Goal: Information Seeking & Learning: Learn about a topic

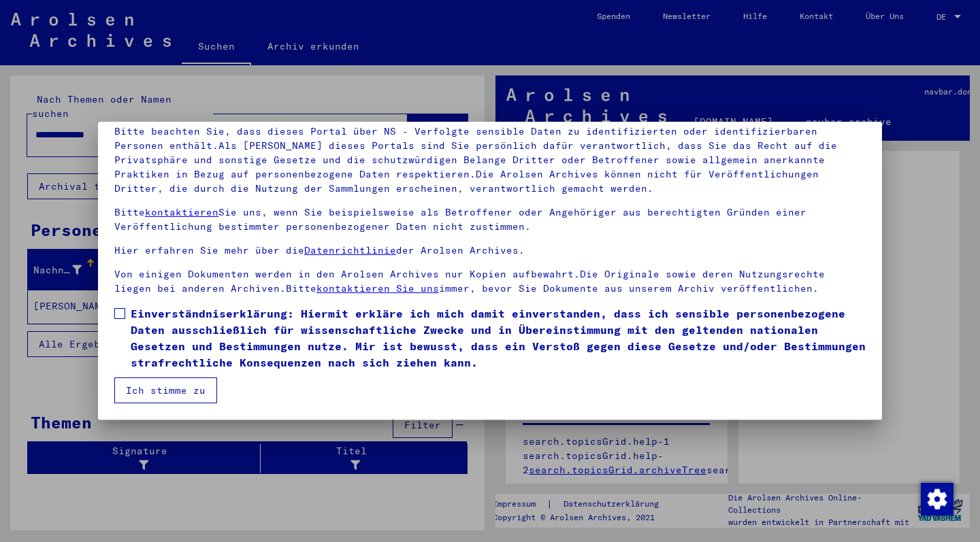
scroll to position [97, 0]
click at [118, 310] on span at bounding box center [119, 313] width 11 height 11
click at [167, 394] on button "Ich stimme zu" at bounding box center [165, 391] width 103 height 26
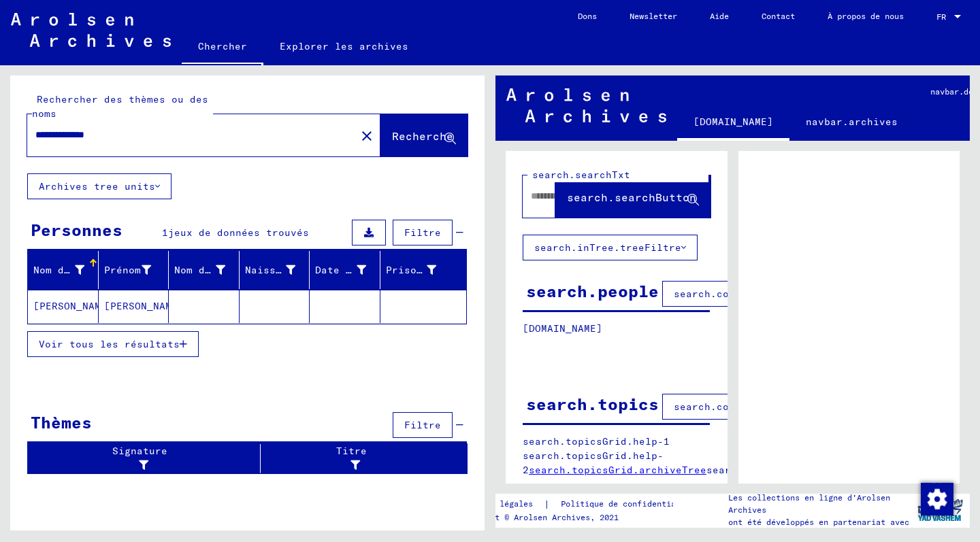
scroll to position [0, 0]
click at [97, 346] on span "Voir tous les résultats" at bounding box center [109, 344] width 141 height 12
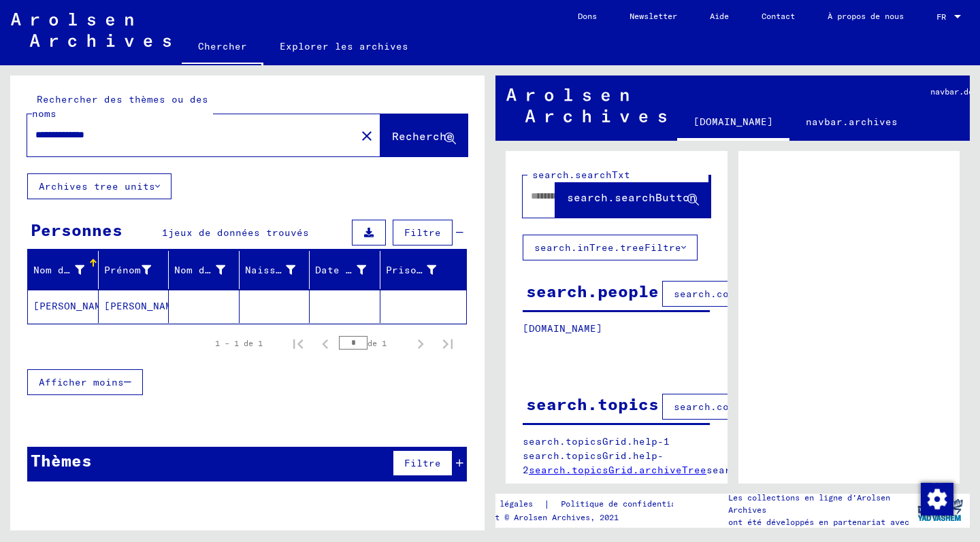
click at [54, 306] on mat-cell "[PERSON_NAME]" at bounding box center [63, 306] width 71 height 33
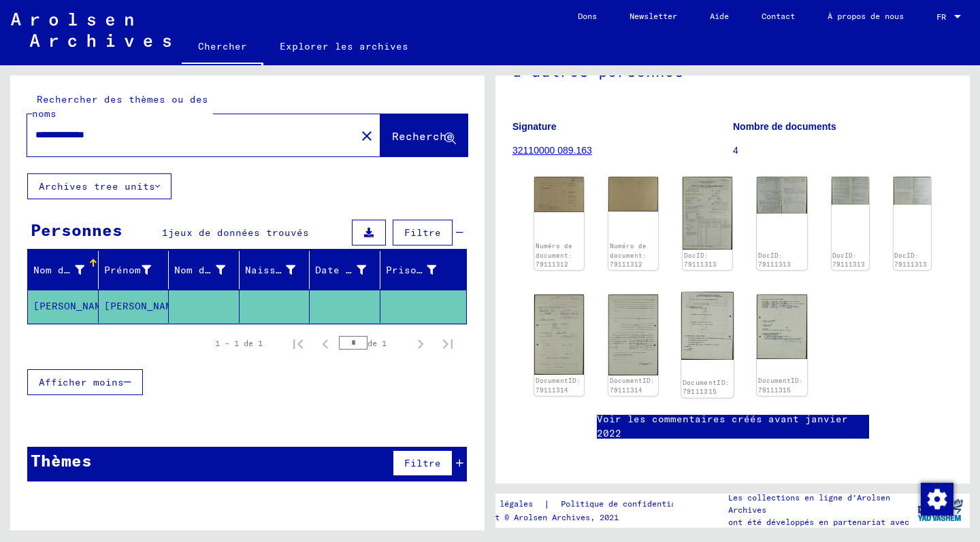
scroll to position [206, 0]
click at [786, 175] on img at bounding box center [782, 194] width 52 height 38
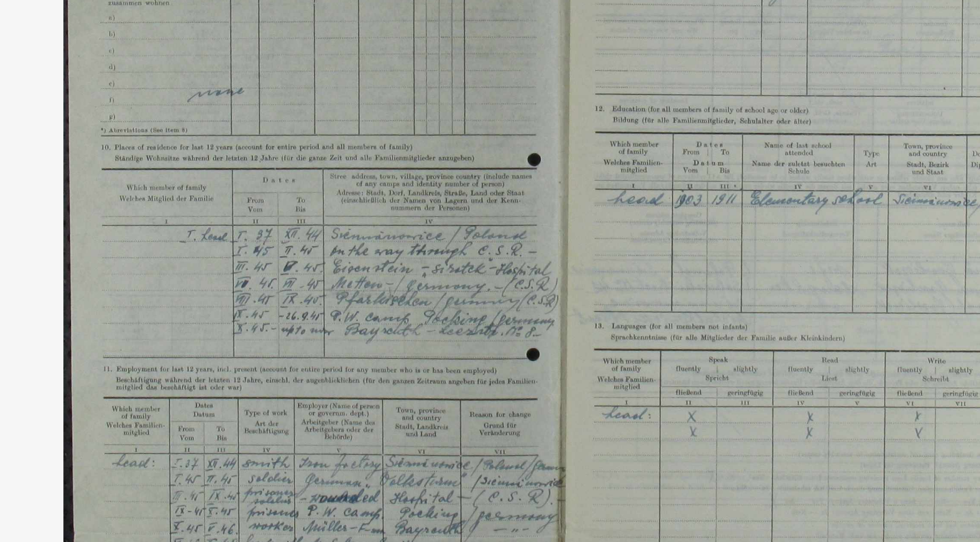
drag, startPoint x: 159, startPoint y: 188, endPoint x: 156, endPoint y: 146, distance: 42.2
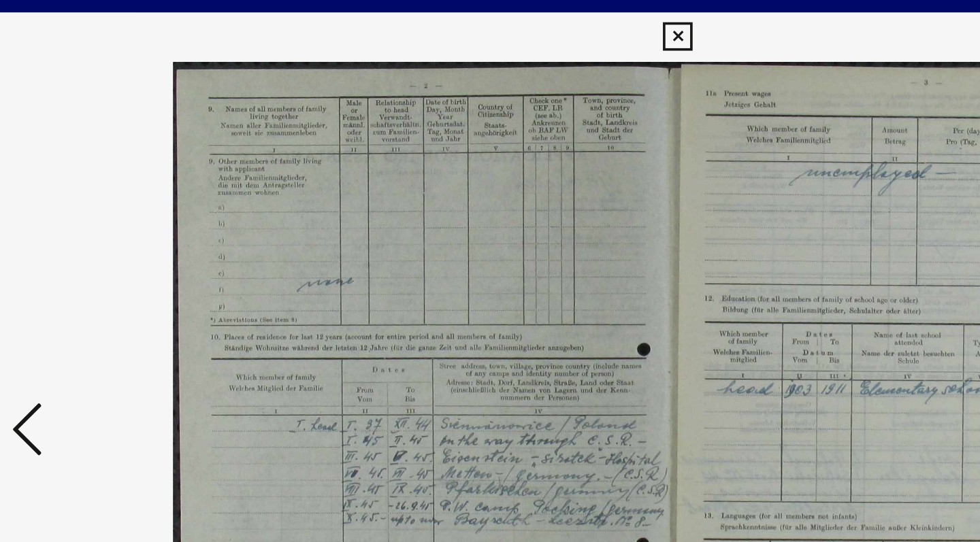
scroll to position [0, 0]
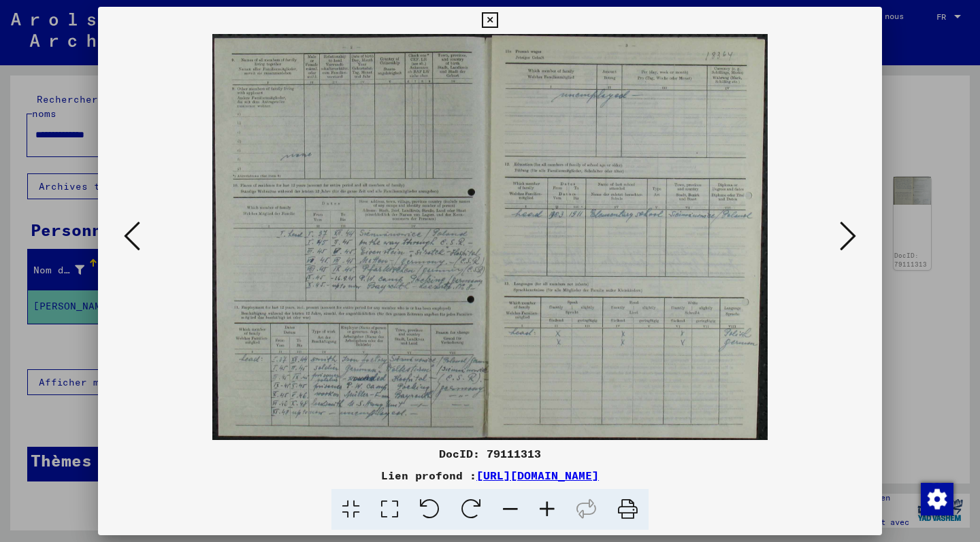
click at [852, 237] on icon at bounding box center [847, 236] width 16 height 33
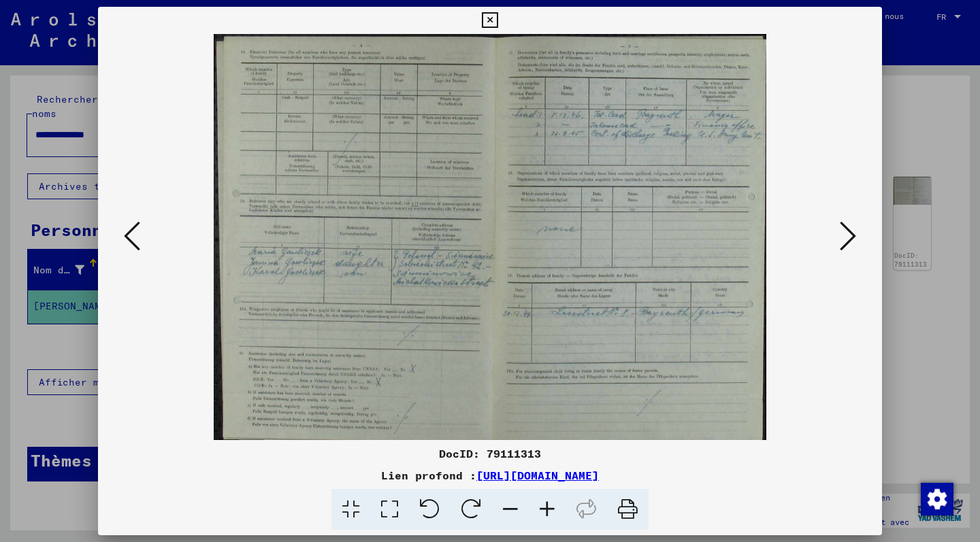
click at [852, 237] on icon at bounding box center [847, 236] width 16 height 33
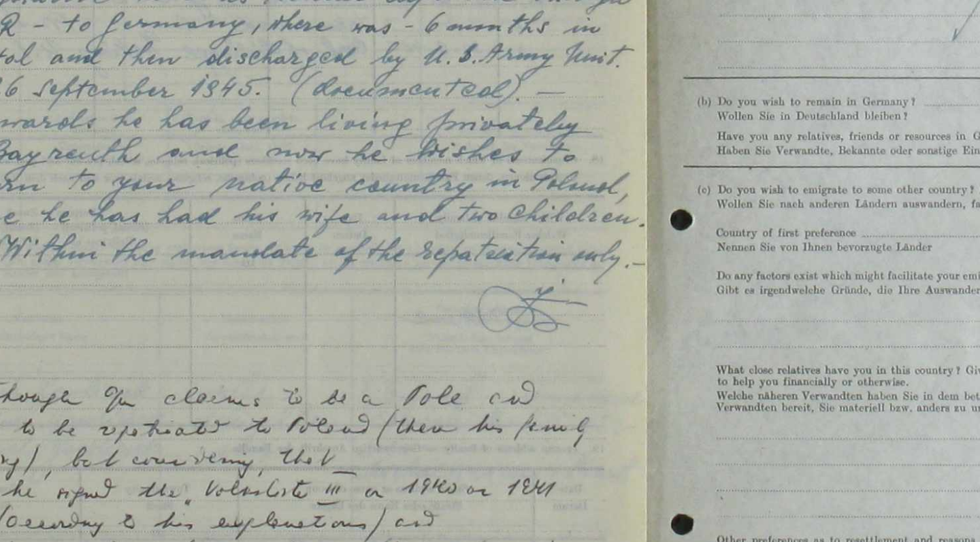
drag, startPoint x: 119, startPoint y: 59, endPoint x: 151, endPoint y: 62, distance: 32.1
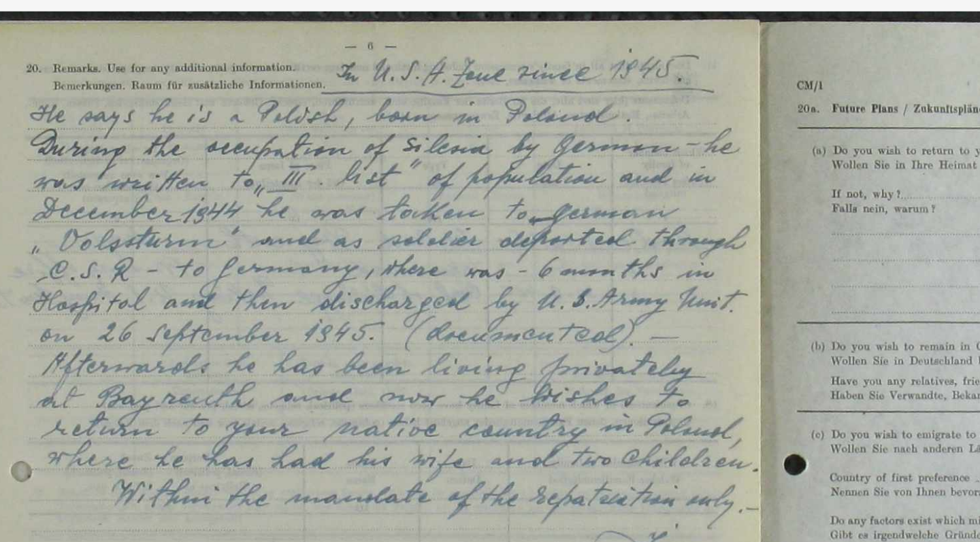
click at [144, 41] on img at bounding box center [489, 237] width 691 height 406
click at [144, 50] on img at bounding box center [489, 237] width 691 height 406
click at [144, 48] on img at bounding box center [489, 237] width 691 height 406
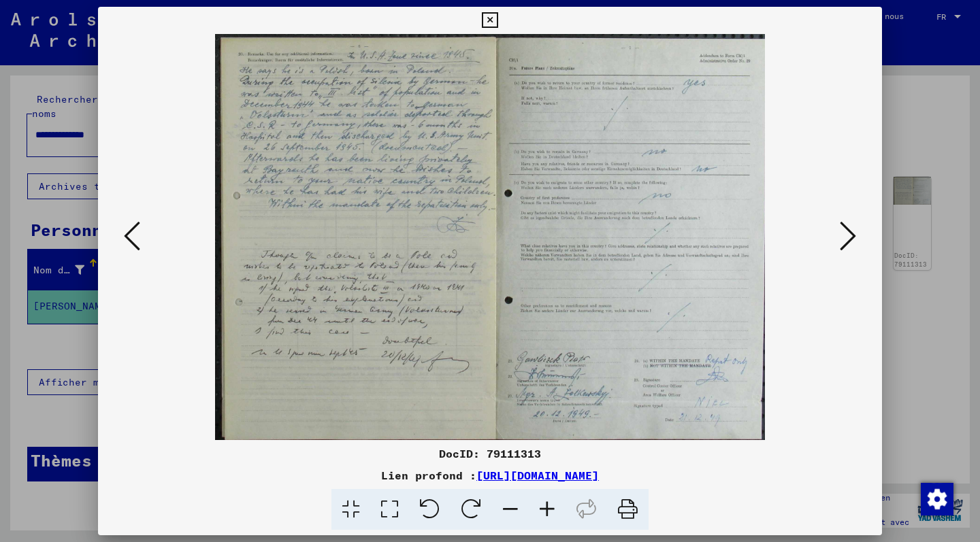
click at [848, 237] on icon at bounding box center [847, 236] width 16 height 33
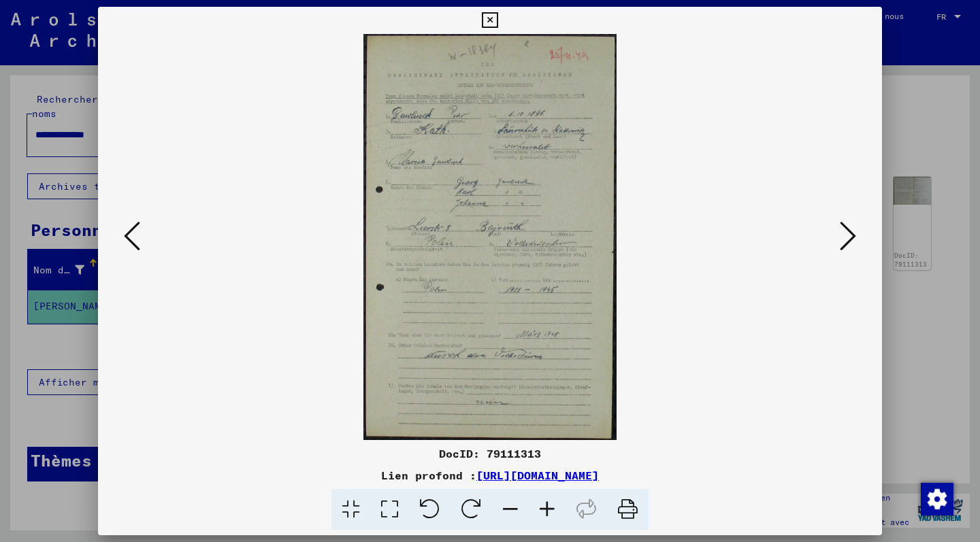
click at [522, 222] on img at bounding box center [489, 237] width 691 height 406
click at [851, 235] on icon at bounding box center [847, 236] width 16 height 33
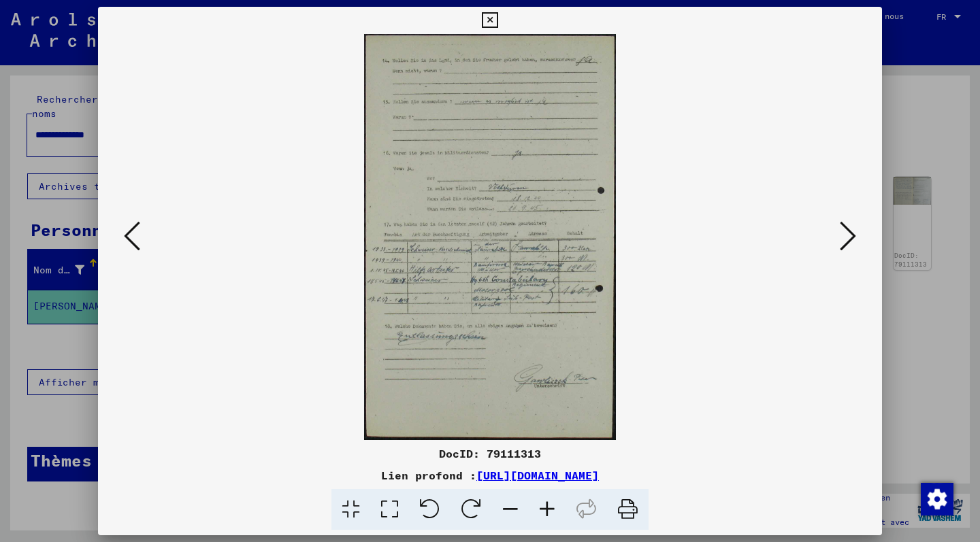
click at [850, 238] on icon at bounding box center [847, 236] width 16 height 33
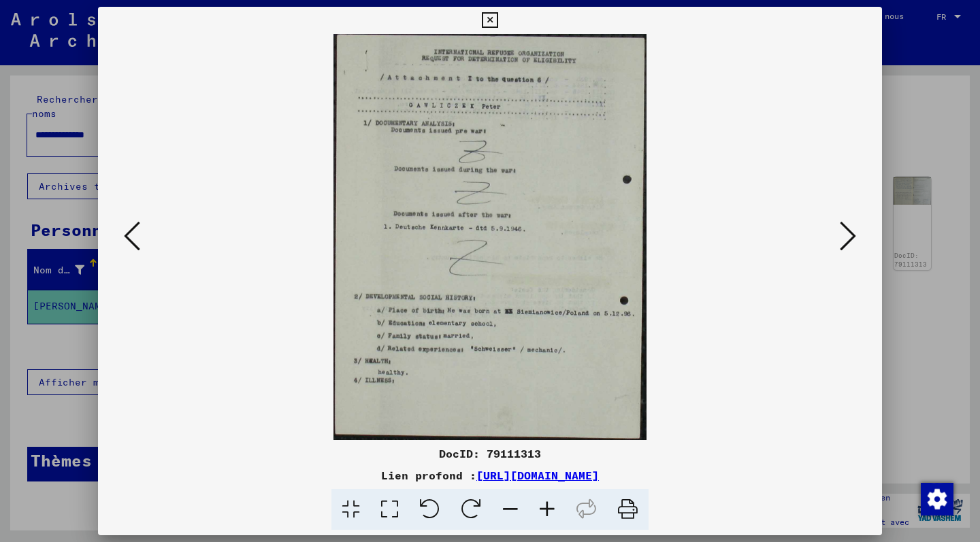
click at [548, 312] on img at bounding box center [489, 237] width 691 height 406
click at [847, 238] on icon at bounding box center [847, 236] width 16 height 33
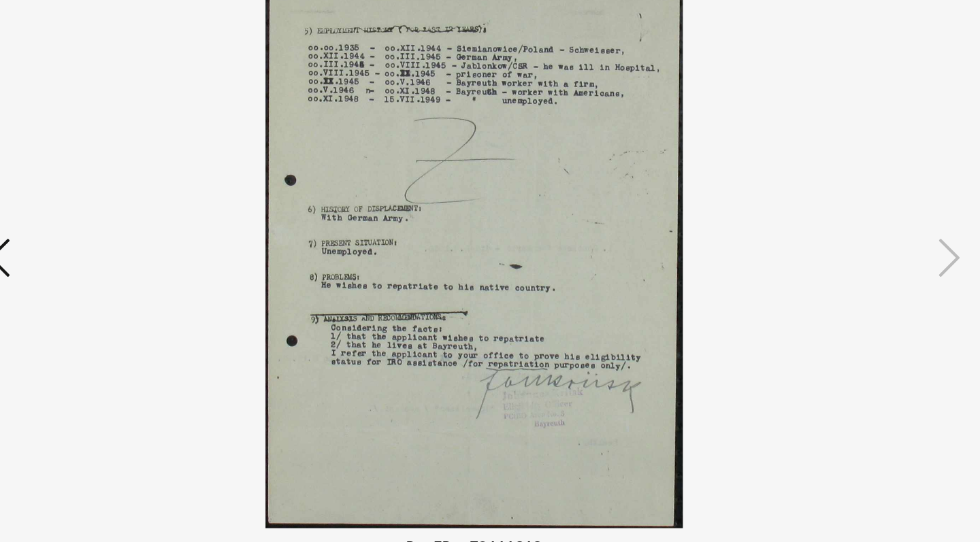
drag, startPoint x: 365, startPoint y: 100, endPoint x: 365, endPoint y: 112, distance: 11.6
click at [401, 109] on img at bounding box center [489, 237] width 691 height 406
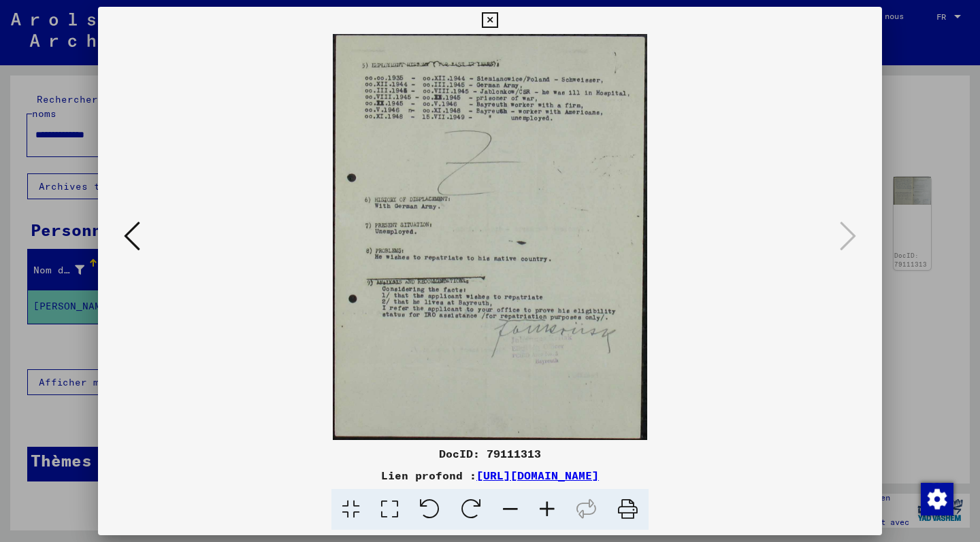
click at [497, 19] on icon at bounding box center [490, 20] width 16 height 16
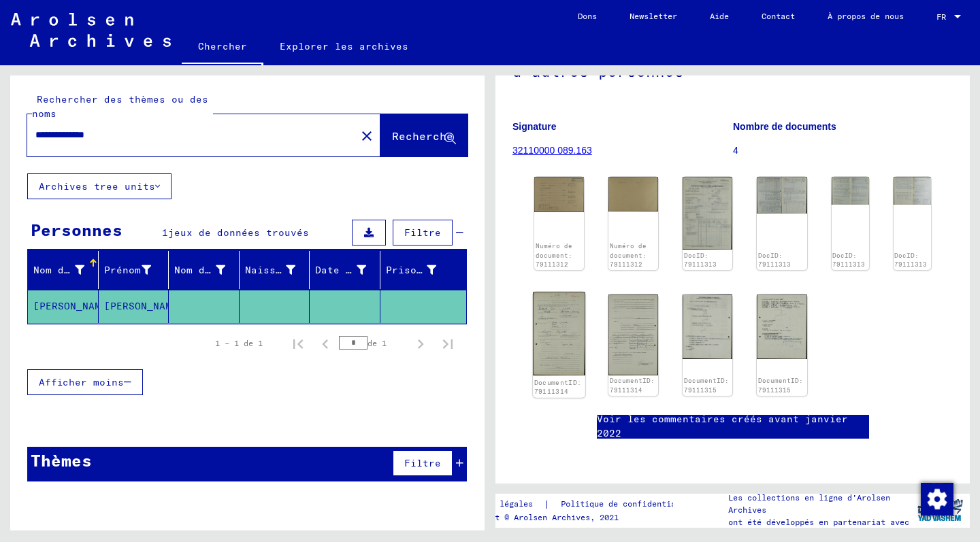
click at [567, 293] on img at bounding box center [559, 335] width 52 height 84
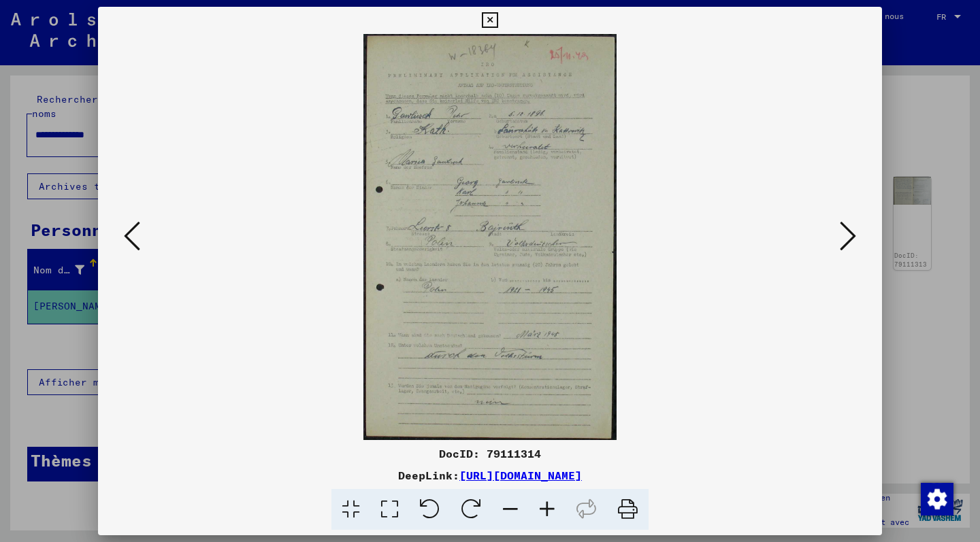
click at [567, 289] on img at bounding box center [489, 237] width 691 height 406
